Goal: Ask a question: Seek information or help from site administrators or community

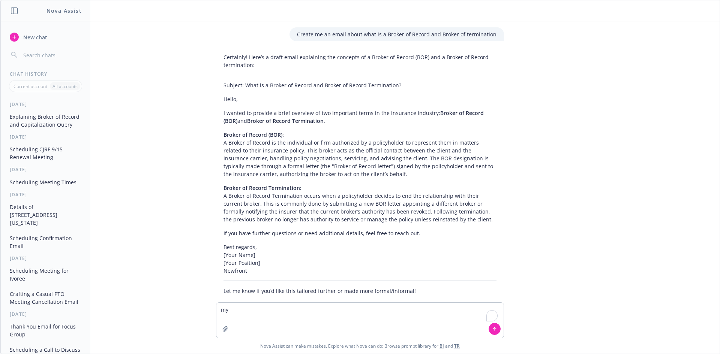
scroll to position [2102, 0]
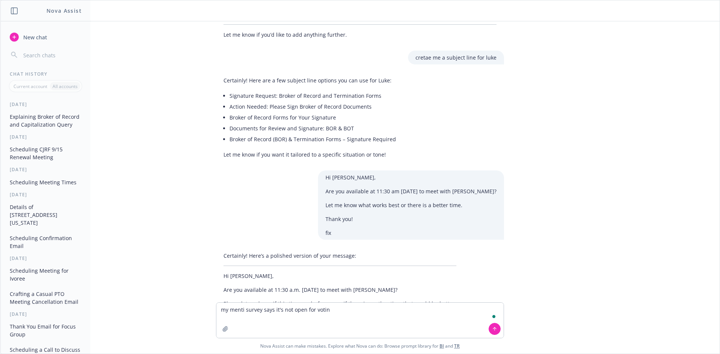
type textarea "my menti survey says it's not open for voting"
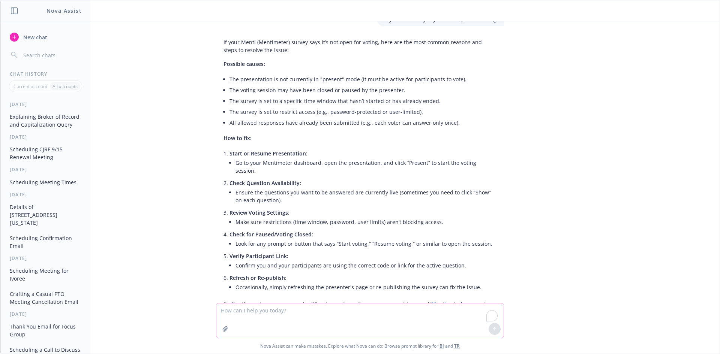
scroll to position [2423, 0]
click at [355, 307] on textarea "To enrich screen reader interactions, please activate Accessibility in Grammarl…" at bounding box center [359, 321] width 287 height 35
click at [359, 318] on textarea "To enrich screen reader interactions, please activate Accessibility in Grammarl…" at bounding box center [359, 321] width 287 height 35
type textarea "steb by step fix"
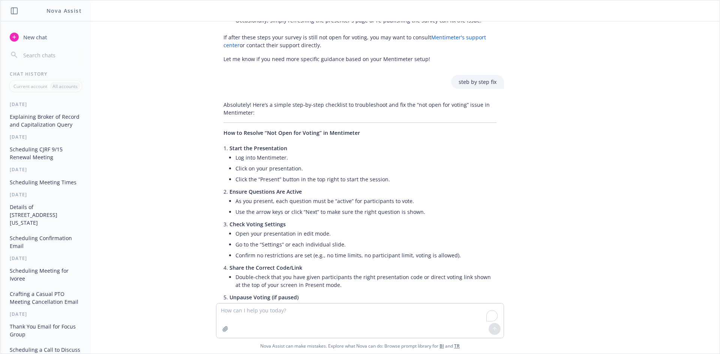
scroll to position [2685, 0]
